Goal: Transaction & Acquisition: Purchase product/service

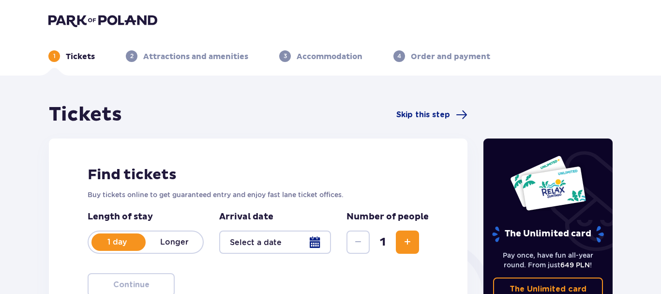
type input "[DATE]"
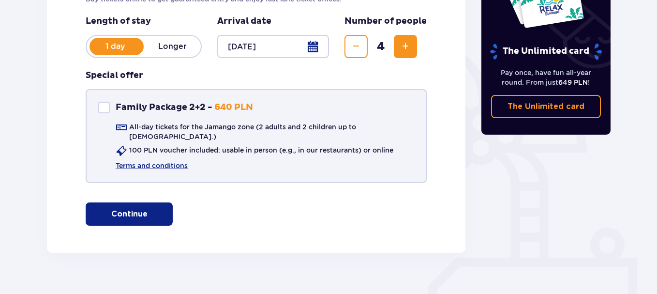
scroll to position [205, 0]
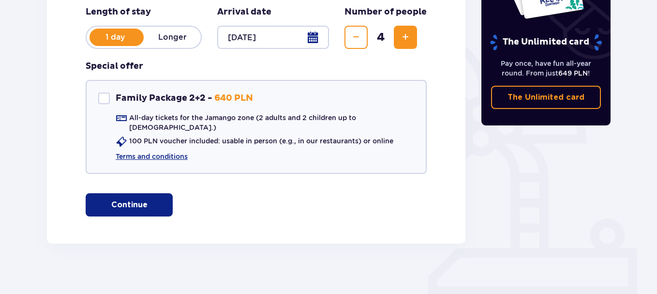
click at [149, 199] on span "button" at bounding box center [150, 205] width 12 height 12
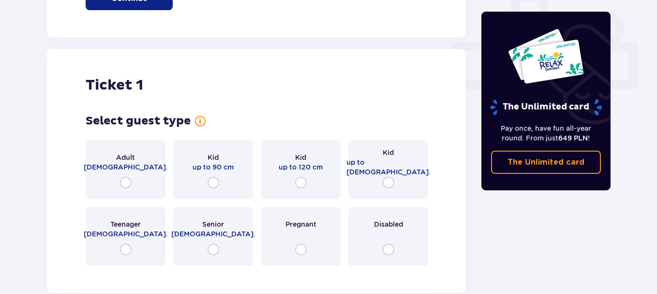
scroll to position [440, 0]
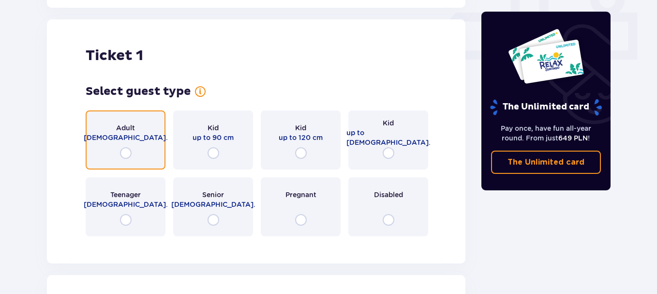
click at [126, 147] on input "radio" at bounding box center [126, 153] width 12 height 12
radio input "true"
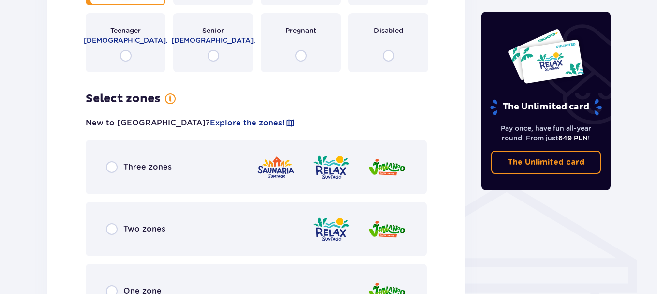
scroll to position [435, 0]
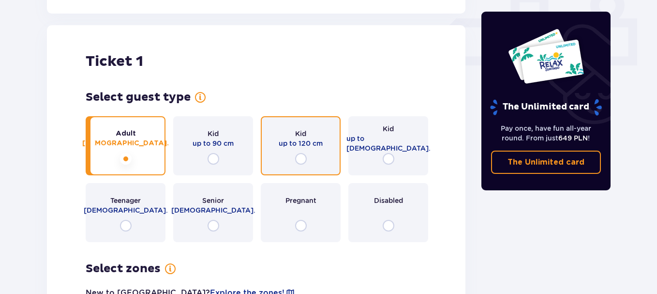
drag, startPoint x: 301, startPoint y: 150, endPoint x: 286, endPoint y: 169, distance: 24.6
click at [299, 153] on input "radio" at bounding box center [301, 159] width 12 height 12
radio input "true"
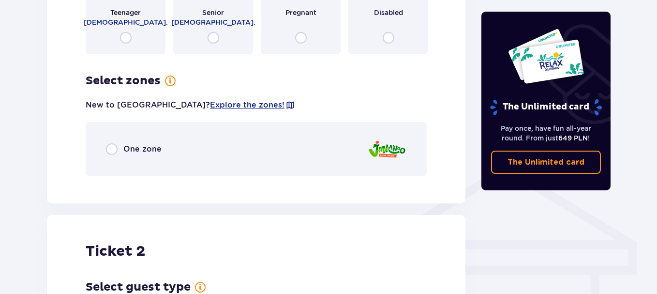
scroll to position [628, 0]
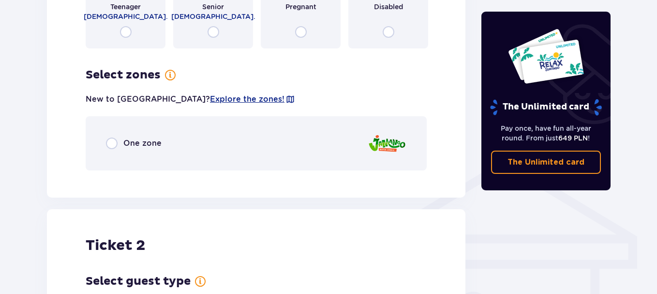
click at [118, 137] on div "One zone" at bounding box center [134, 143] width 56 height 12
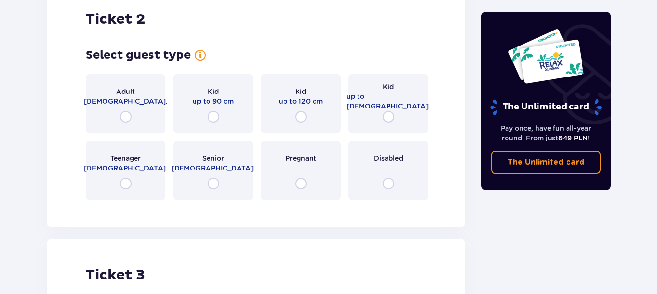
scroll to position [1137, 0]
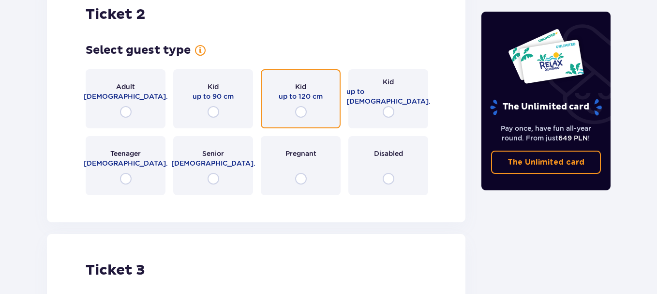
click at [301, 106] on input "radio" at bounding box center [301, 112] width 12 height 12
radio input "true"
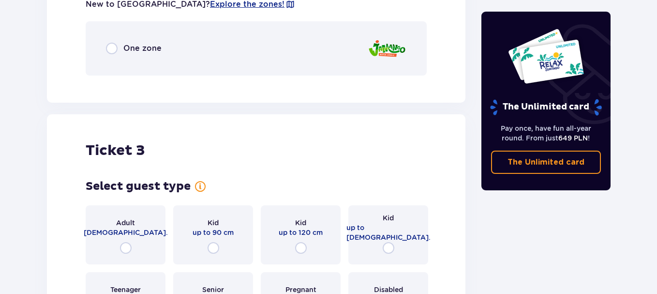
scroll to position [1284, 0]
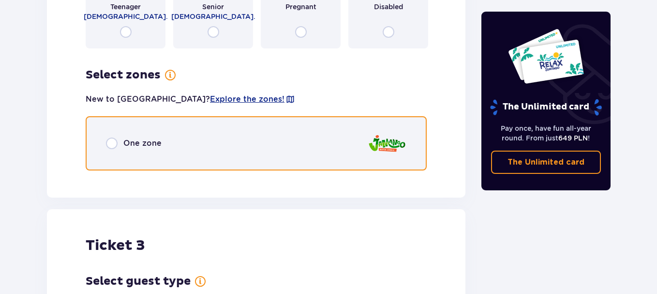
click at [114, 137] on input "radio" at bounding box center [112, 143] width 12 height 12
radio input "true"
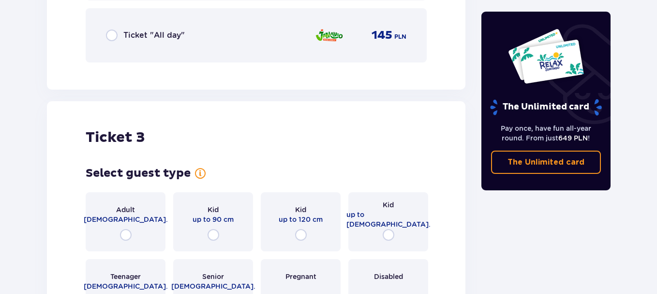
scroll to position [1696, 0]
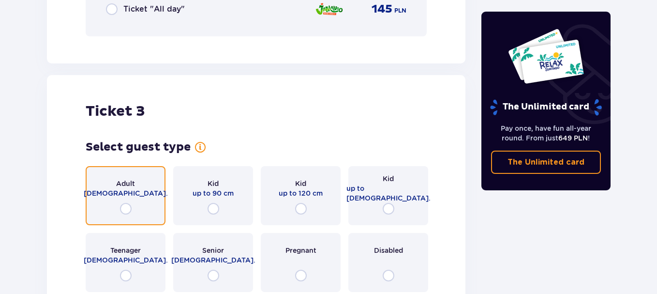
click at [125, 203] on input "radio" at bounding box center [126, 209] width 12 height 12
radio input "true"
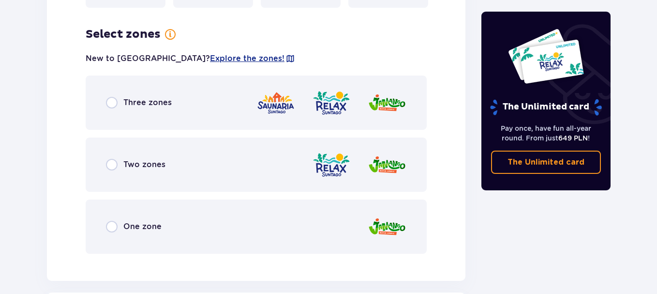
scroll to position [1988, 0]
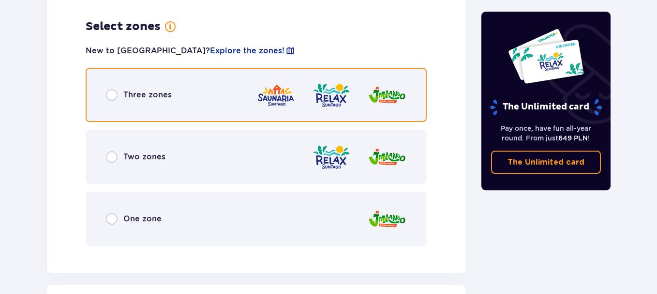
click at [112, 90] on input "radio" at bounding box center [112, 95] width 12 height 12
radio input "true"
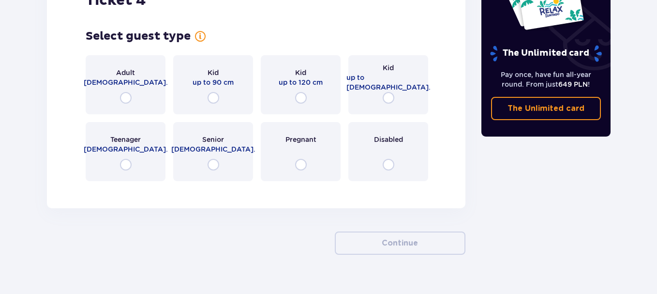
scroll to position [2598, 0]
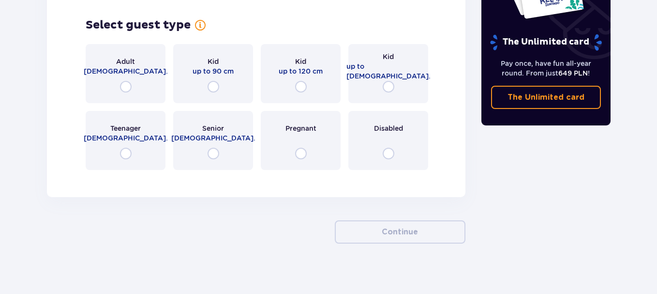
click at [132, 77] on div "Adult [DEMOGRAPHIC_DATA]." at bounding box center [126, 73] width 80 height 59
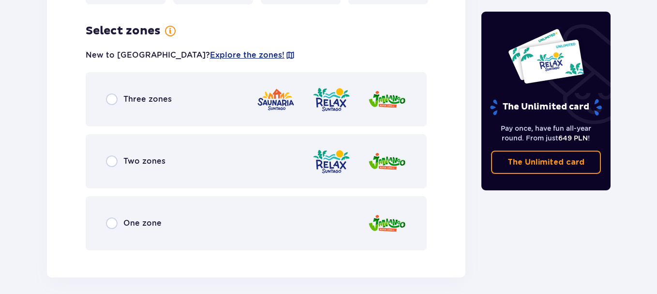
scroll to position [2768, 0]
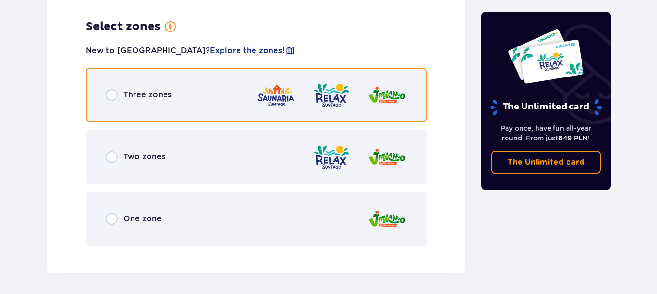
click at [115, 89] on input "radio" at bounding box center [112, 95] width 12 height 12
radio input "true"
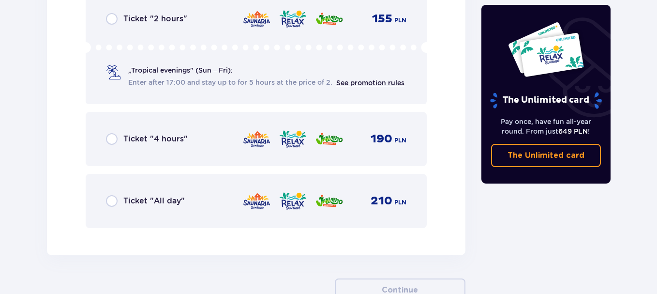
scroll to position [3073, 0]
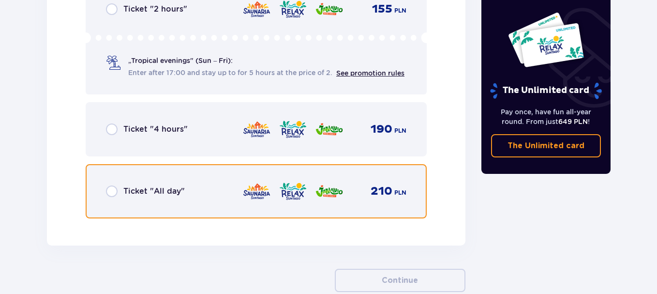
click at [111, 185] on input "radio" at bounding box center [112, 191] width 12 height 12
radio input "true"
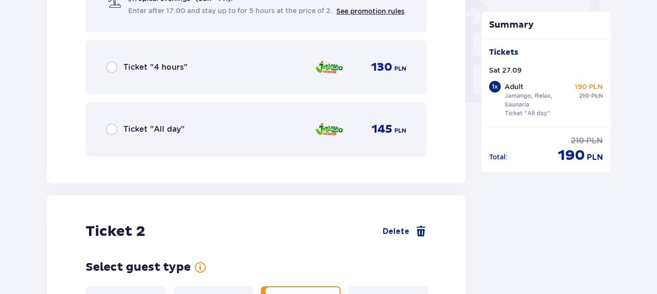
scroll to position [924, 0]
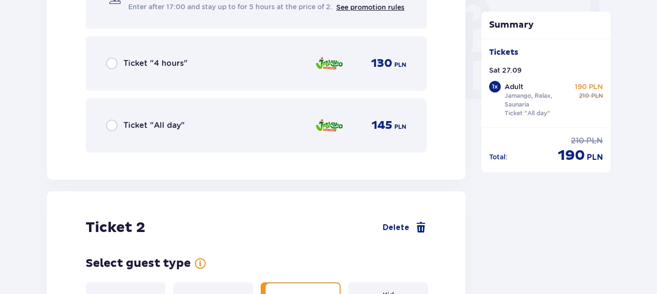
click at [118, 120] on div "Ticket "All day"" at bounding box center [145, 126] width 79 height 12
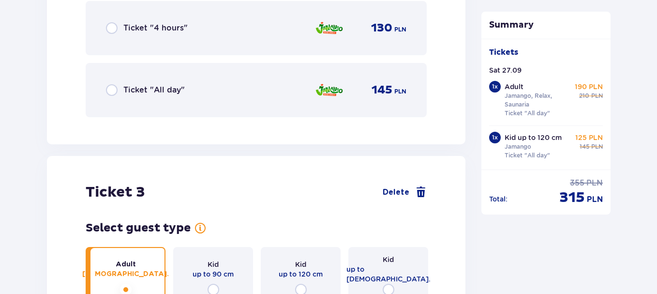
scroll to position [1628, 0]
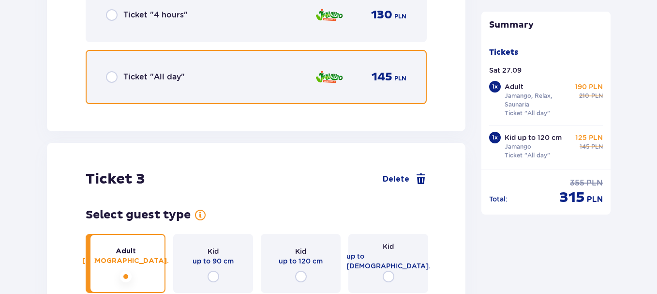
click at [116, 71] on input "radio" at bounding box center [112, 77] width 12 height 12
radio input "true"
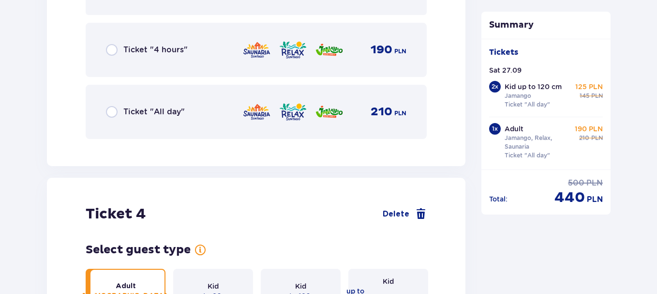
scroll to position [2381, 0]
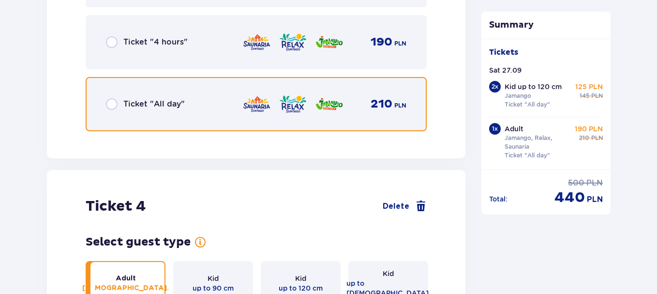
click at [108, 98] on input "radio" at bounding box center [112, 104] width 12 height 12
radio input "true"
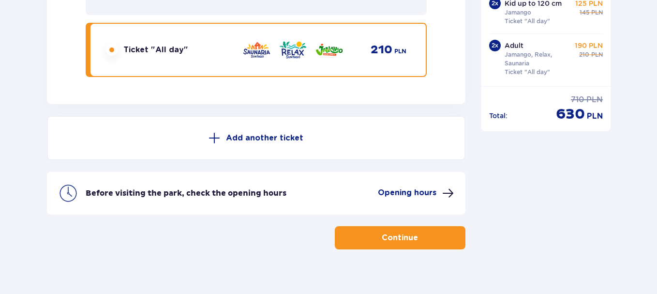
scroll to position [3221, 0]
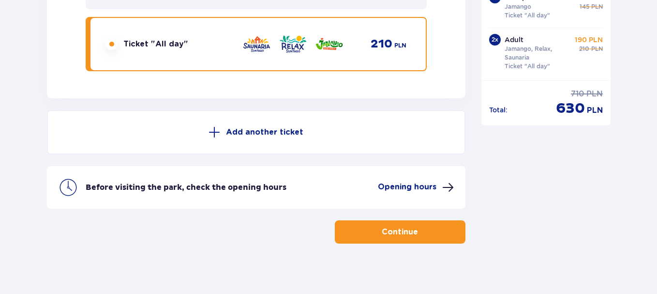
click at [423, 227] on span "button" at bounding box center [420, 232] width 12 height 12
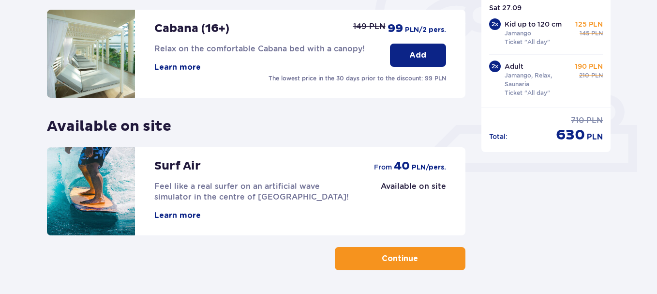
scroll to position [120, 0]
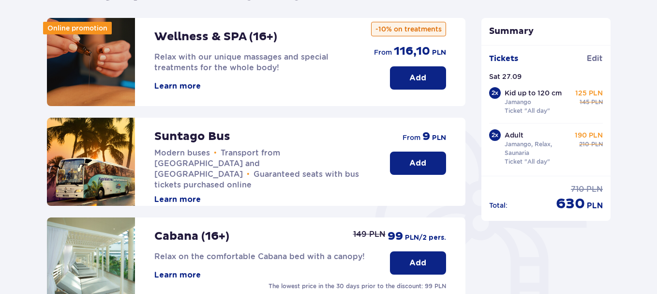
click at [413, 80] on p "Add" at bounding box center [417, 78] width 17 height 11
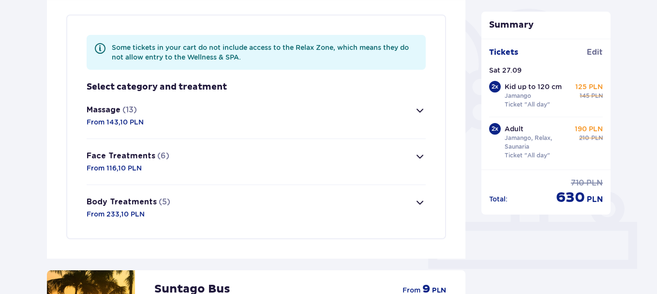
scroll to position [234, 0]
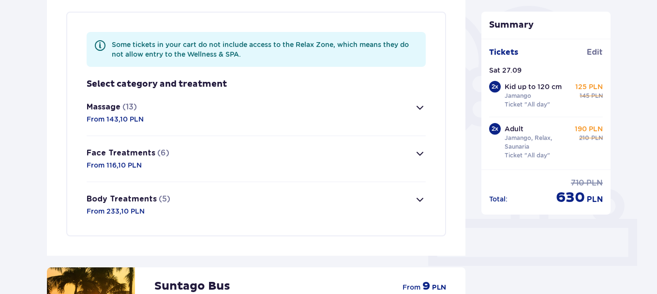
click at [417, 199] on span "button" at bounding box center [420, 200] width 12 height 12
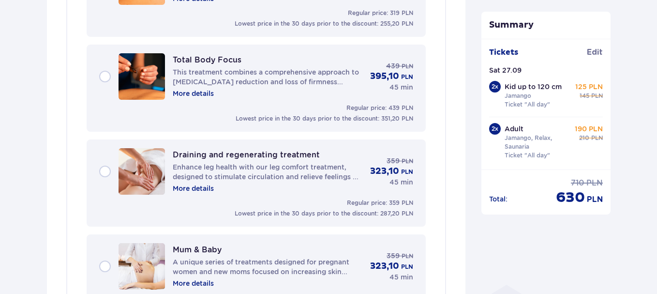
scroll to position [512, 0]
